Goal: Information Seeking & Learning: Find specific fact

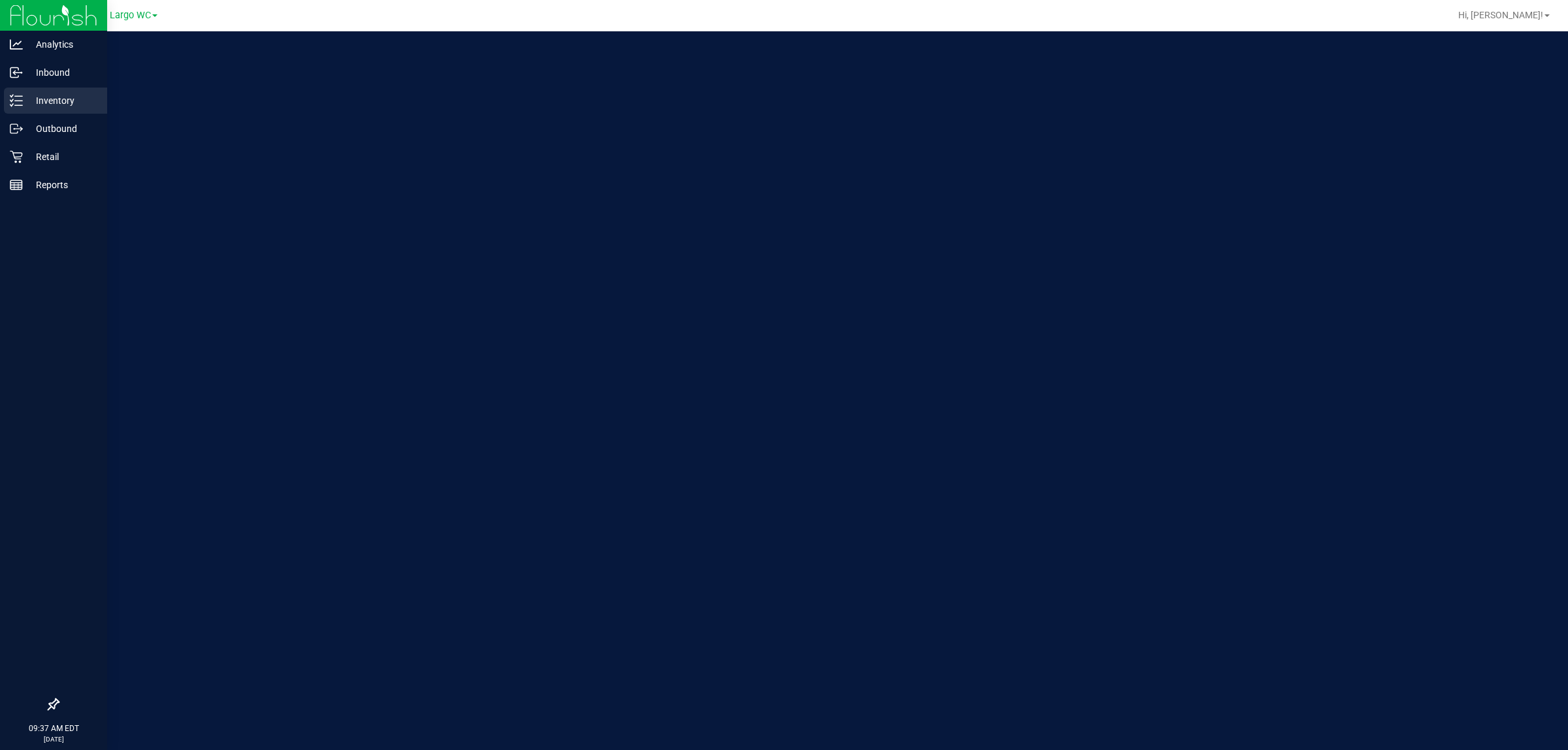
click at [0, 101] on link "Inventory" at bounding box center [53, 101] width 107 height 28
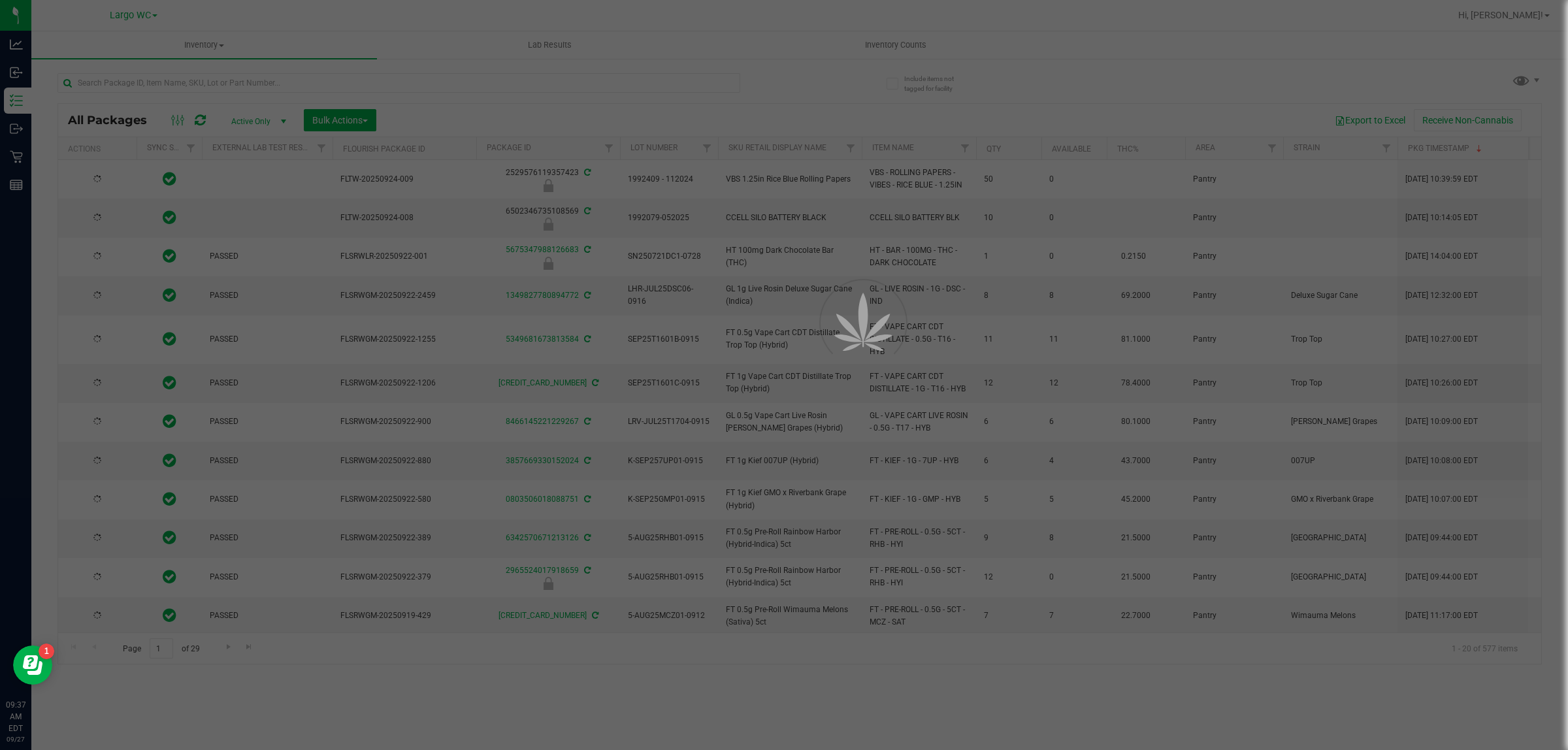
click at [255, 85] on div at bounding box center [784, 375] width 1568 height 750
click at [255, 85] on input "text" at bounding box center [398, 83] width 682 height 20
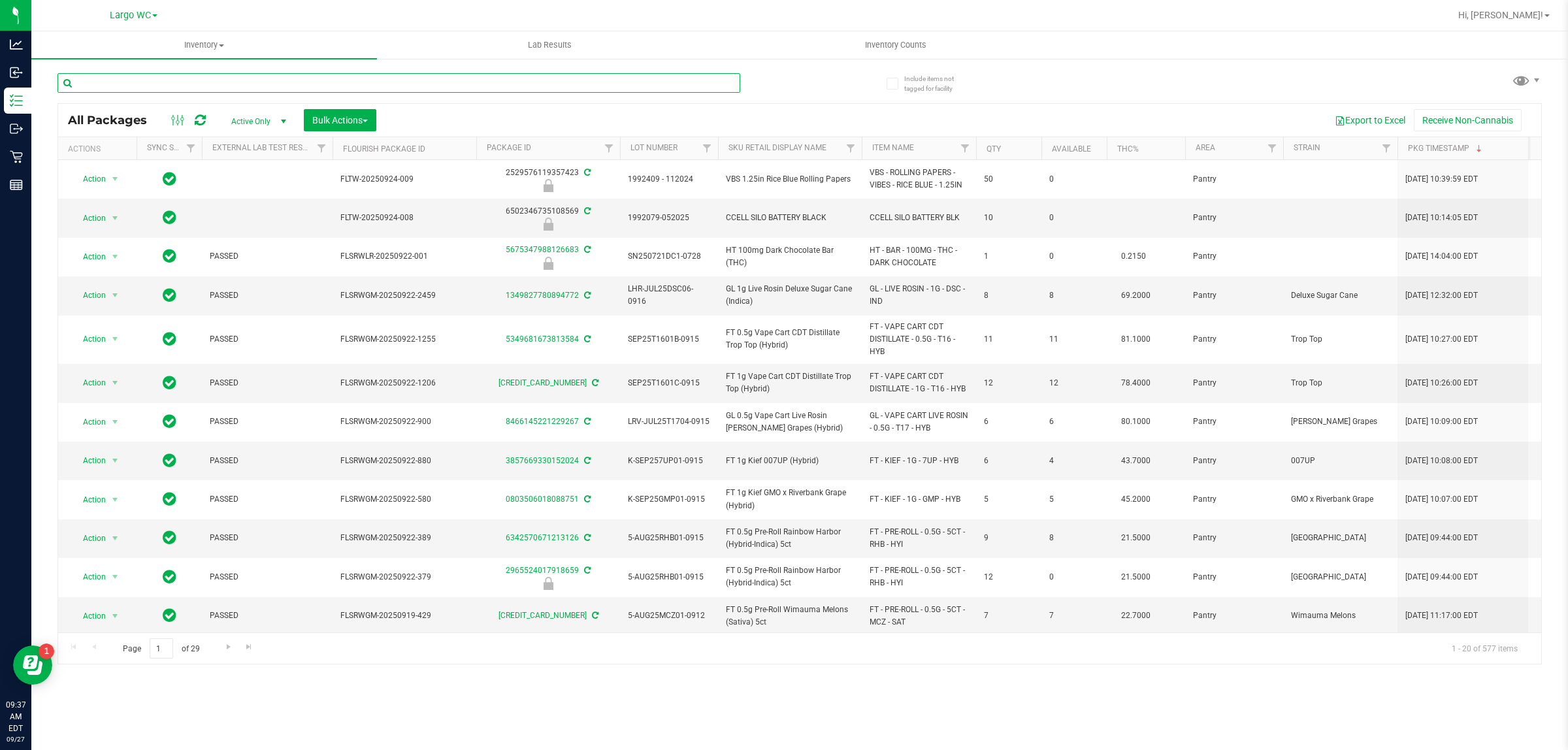
click at [255, 85] on input "text" at bounding box center [398, 83] width 682 height 20
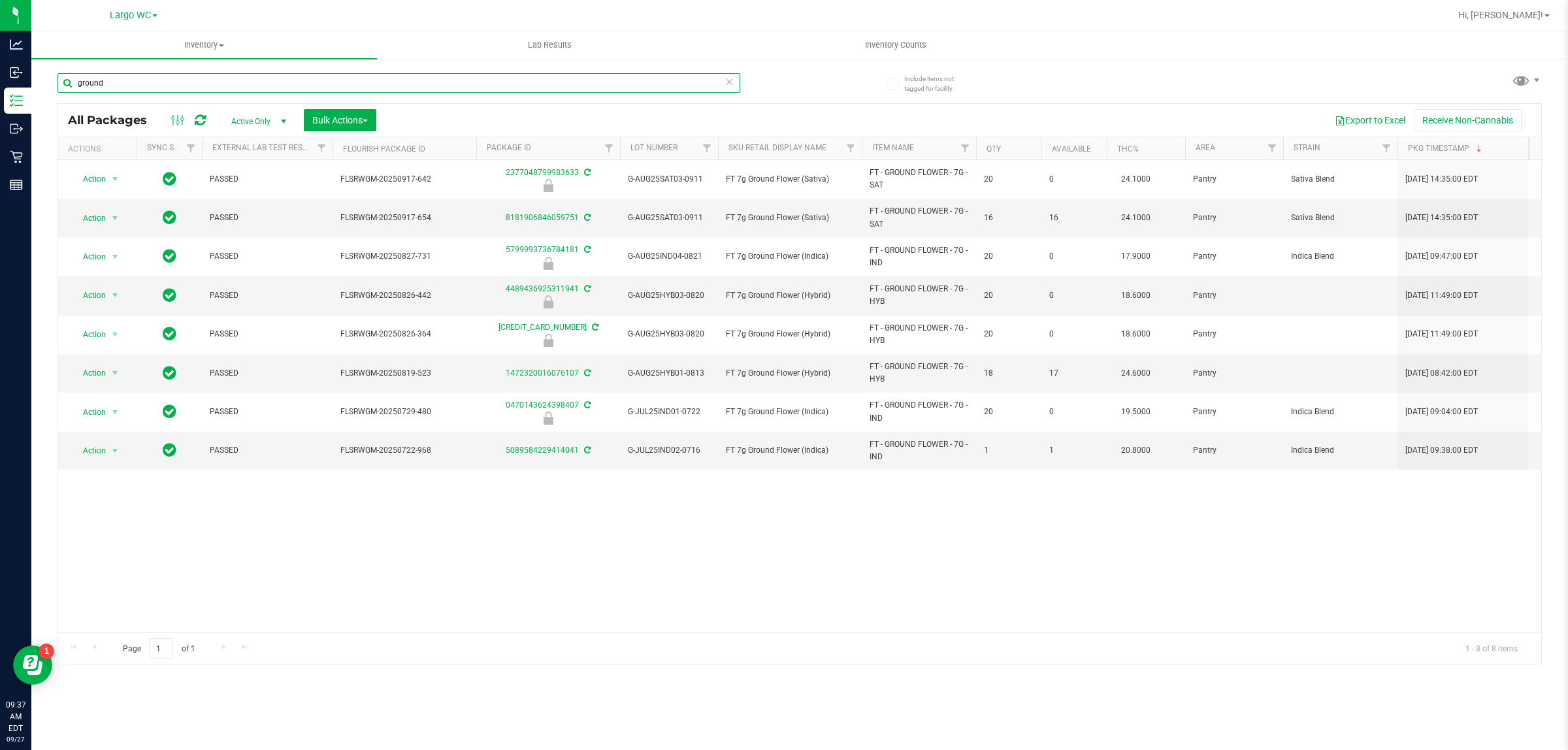
type input "ground"
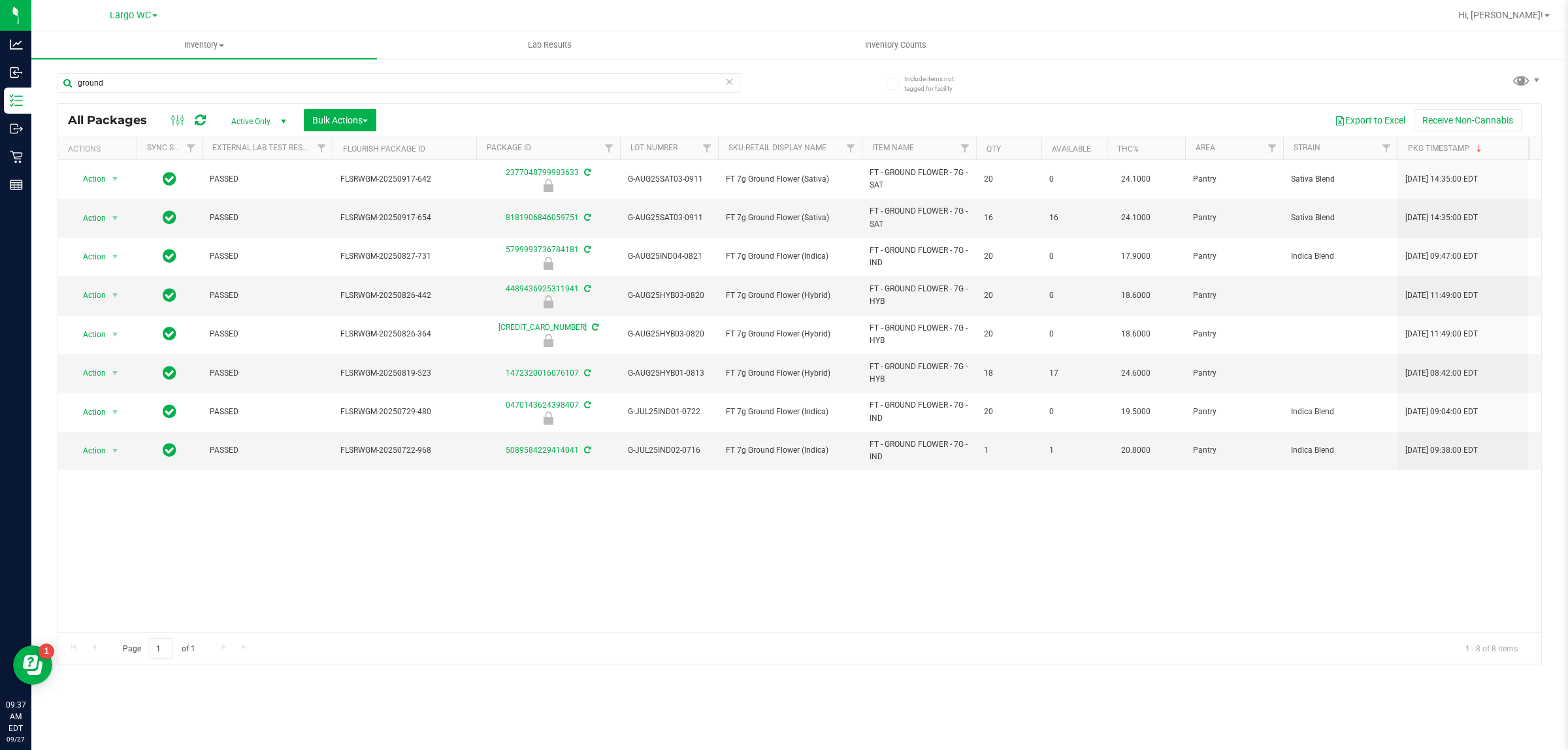
click at [1191, 580] on div "Action Action Edit attributes Global inventory Locate package Package audit log…" at bounding box center [799, 397] width 1483 height 473
